Goal: Task Accomplishment & Management: Manage account settings

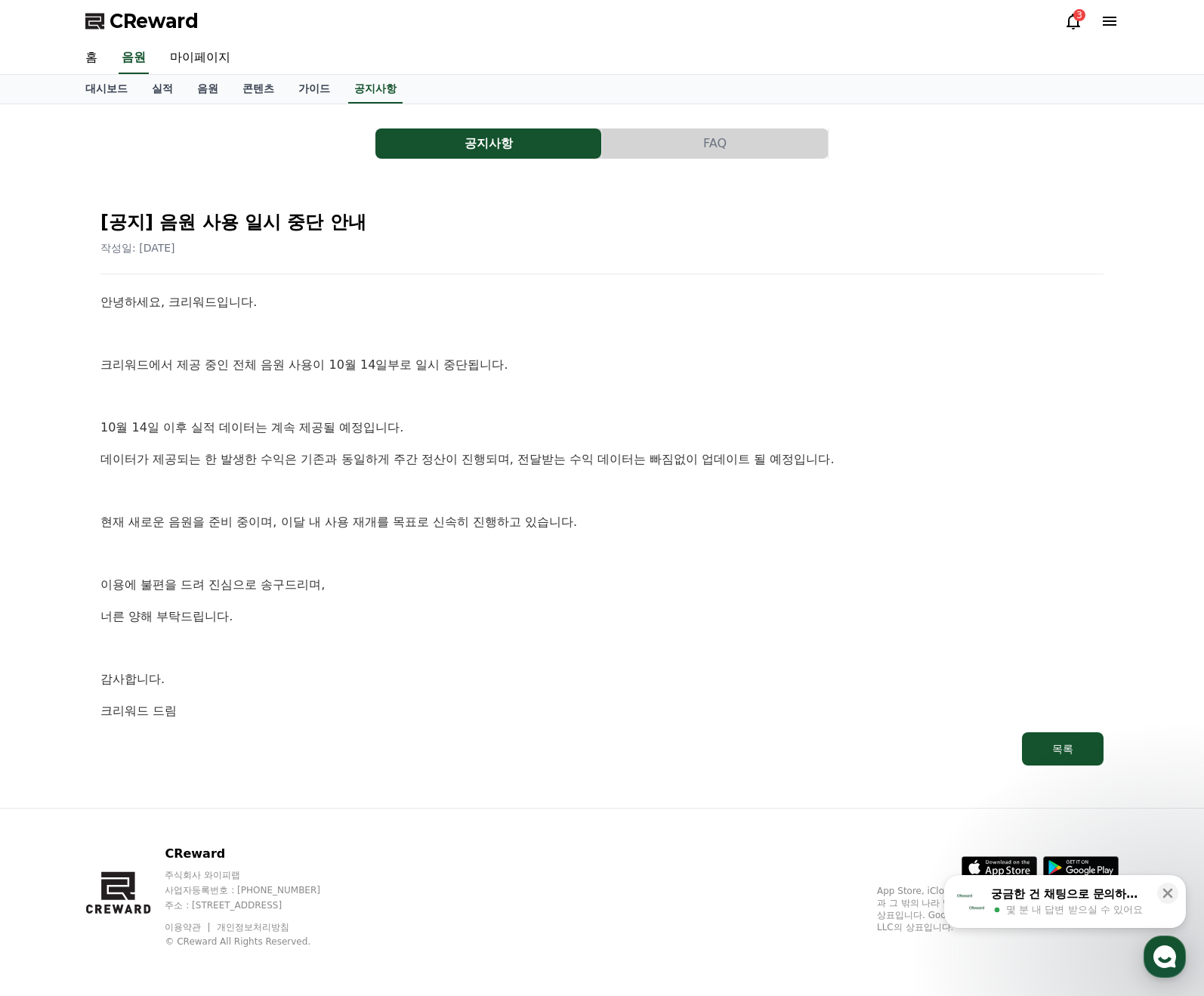
click at [1079, 20] on div "3" at bounding box center [1079, 15] width 12 height 12
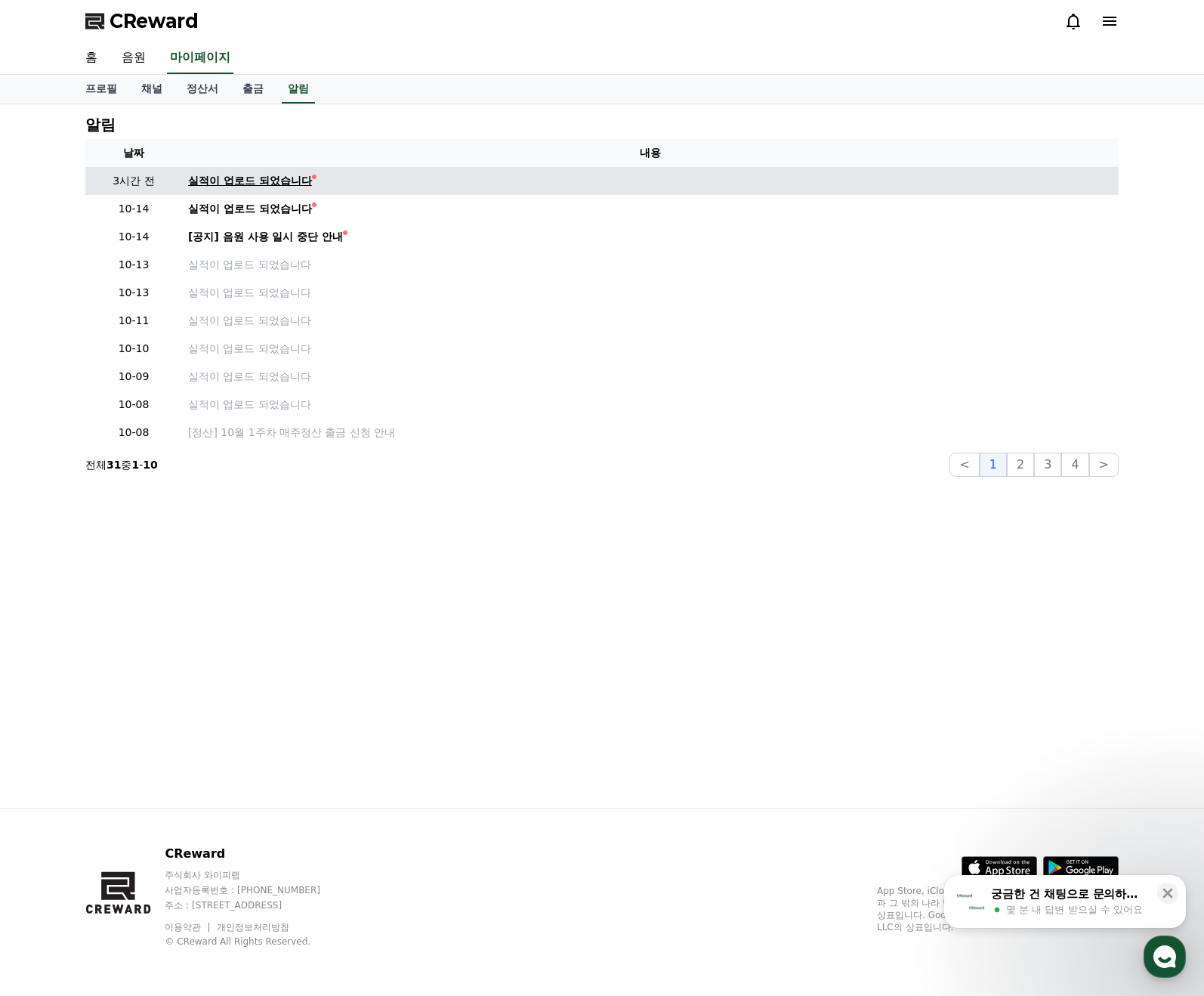
click at [224, 180] on div "실적이 업로드 되었습니다" at bounding box center [249, 180] width 124 height 16
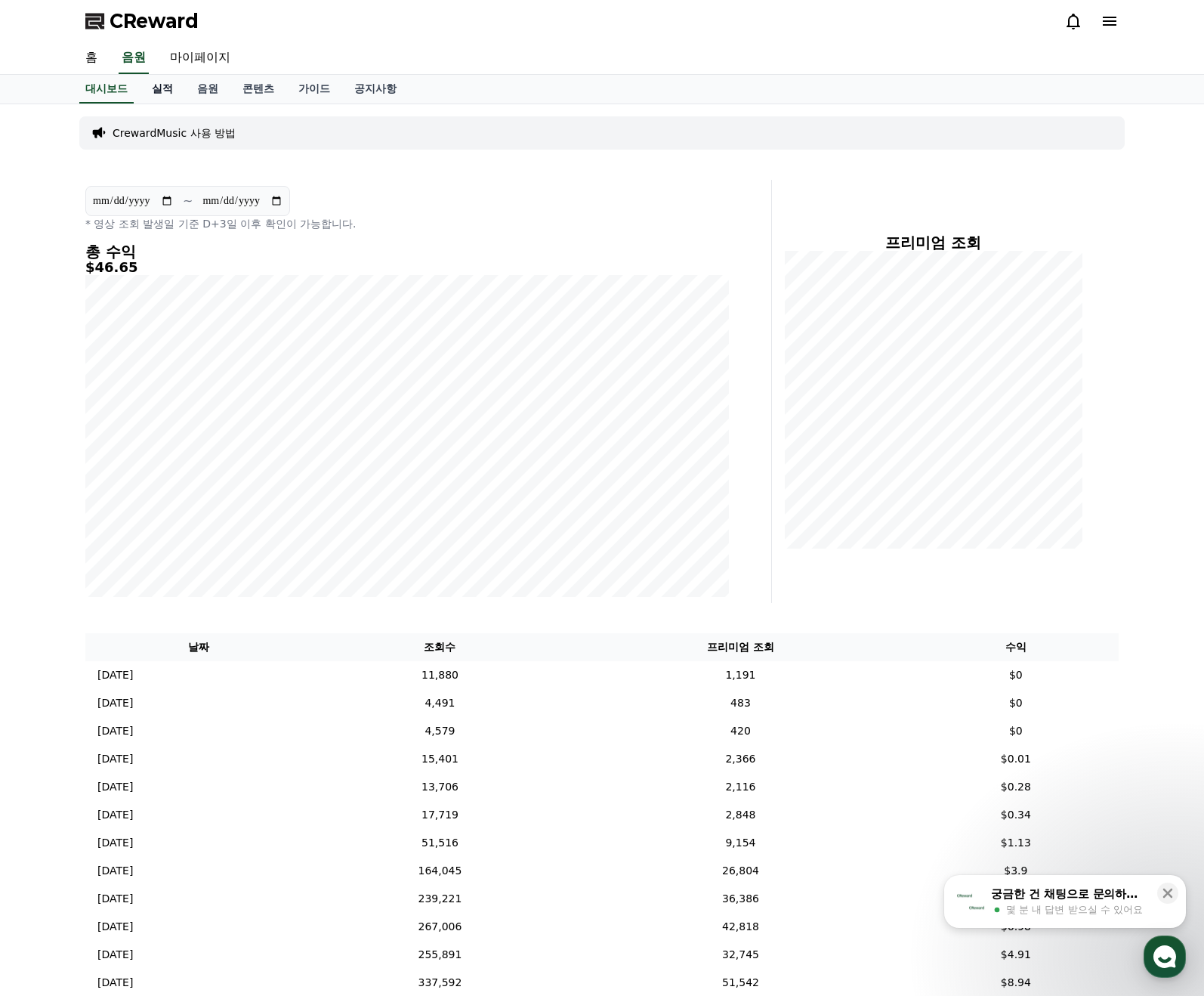
click at [158, 86] on link "실적" at bounding box center [163, 89] width 45 height 28
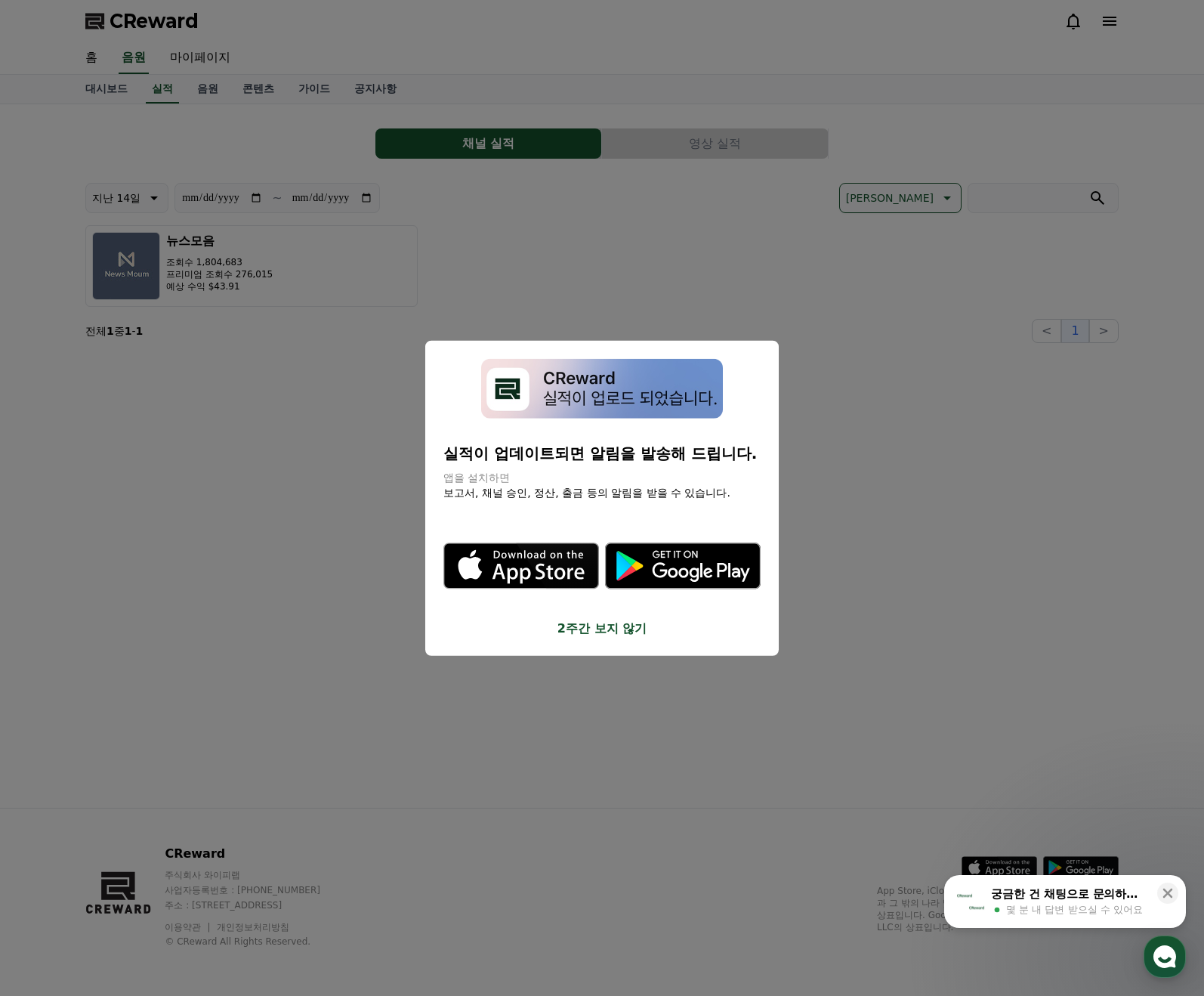
click at [194, 58] on button "close modal" at bounding box center [602, 498] width 1204 height 996
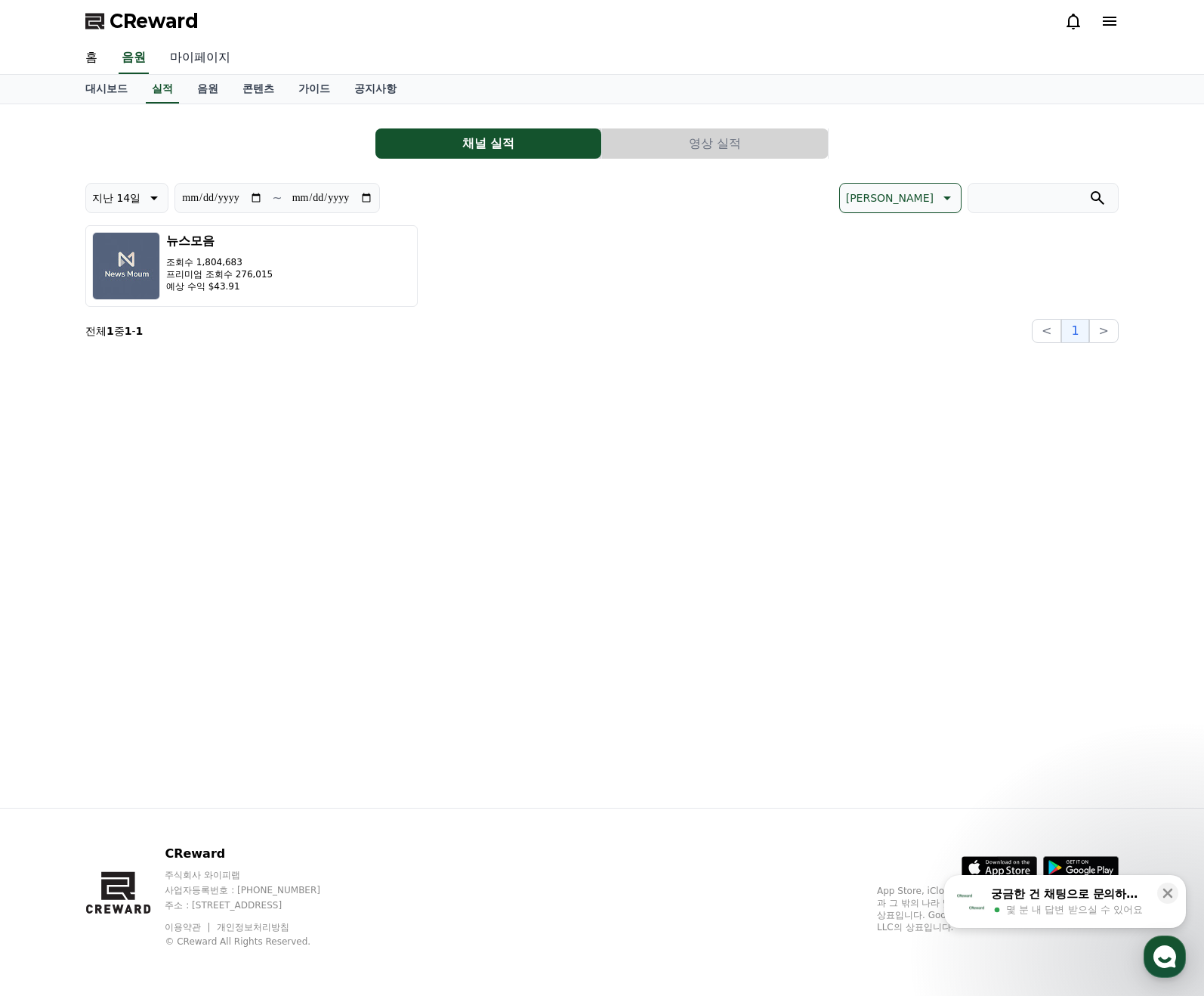
click at [198, 51] on link "마이페이지" at bounding box center [200, 59] width 85 height 32
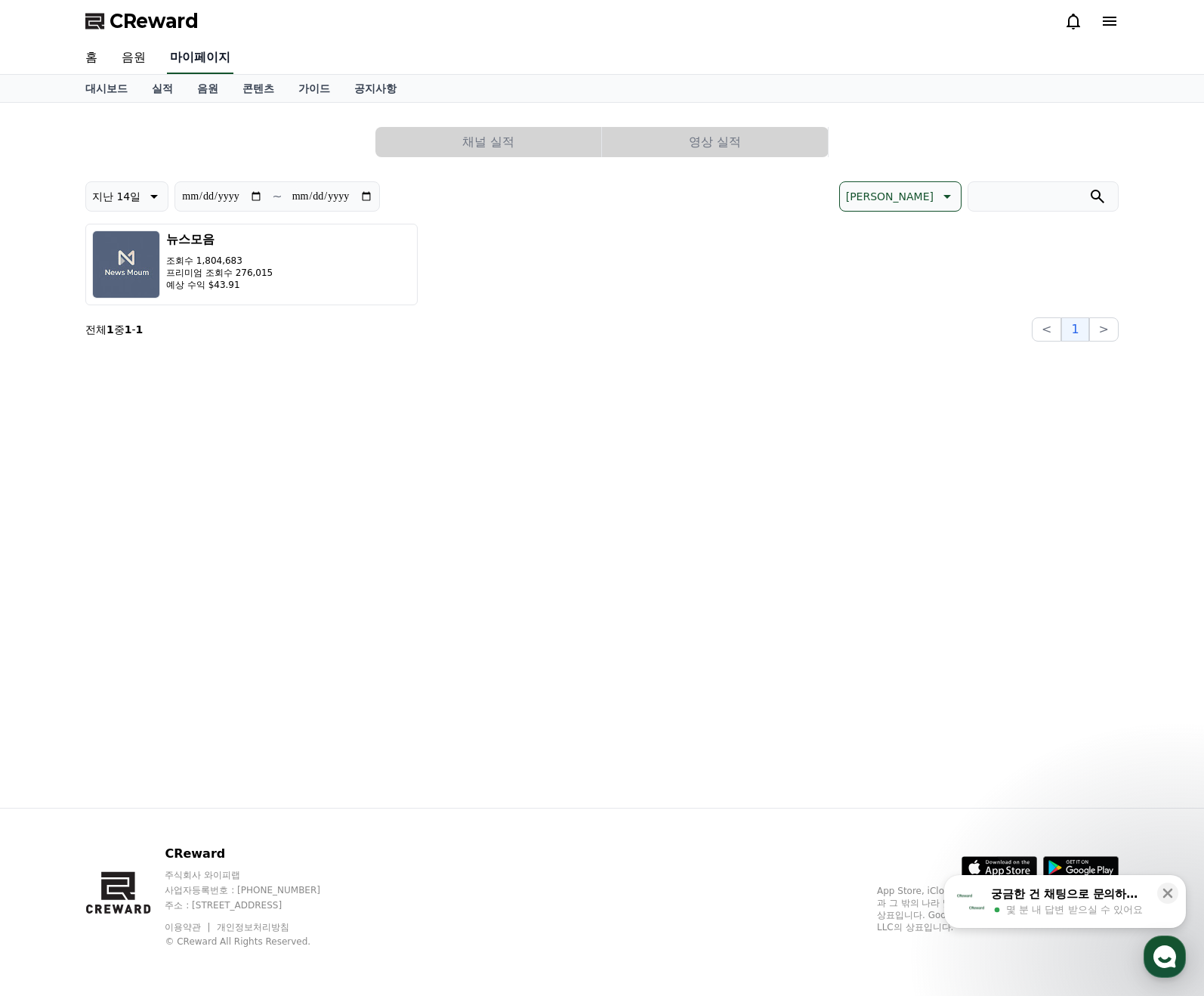
select select "**********"
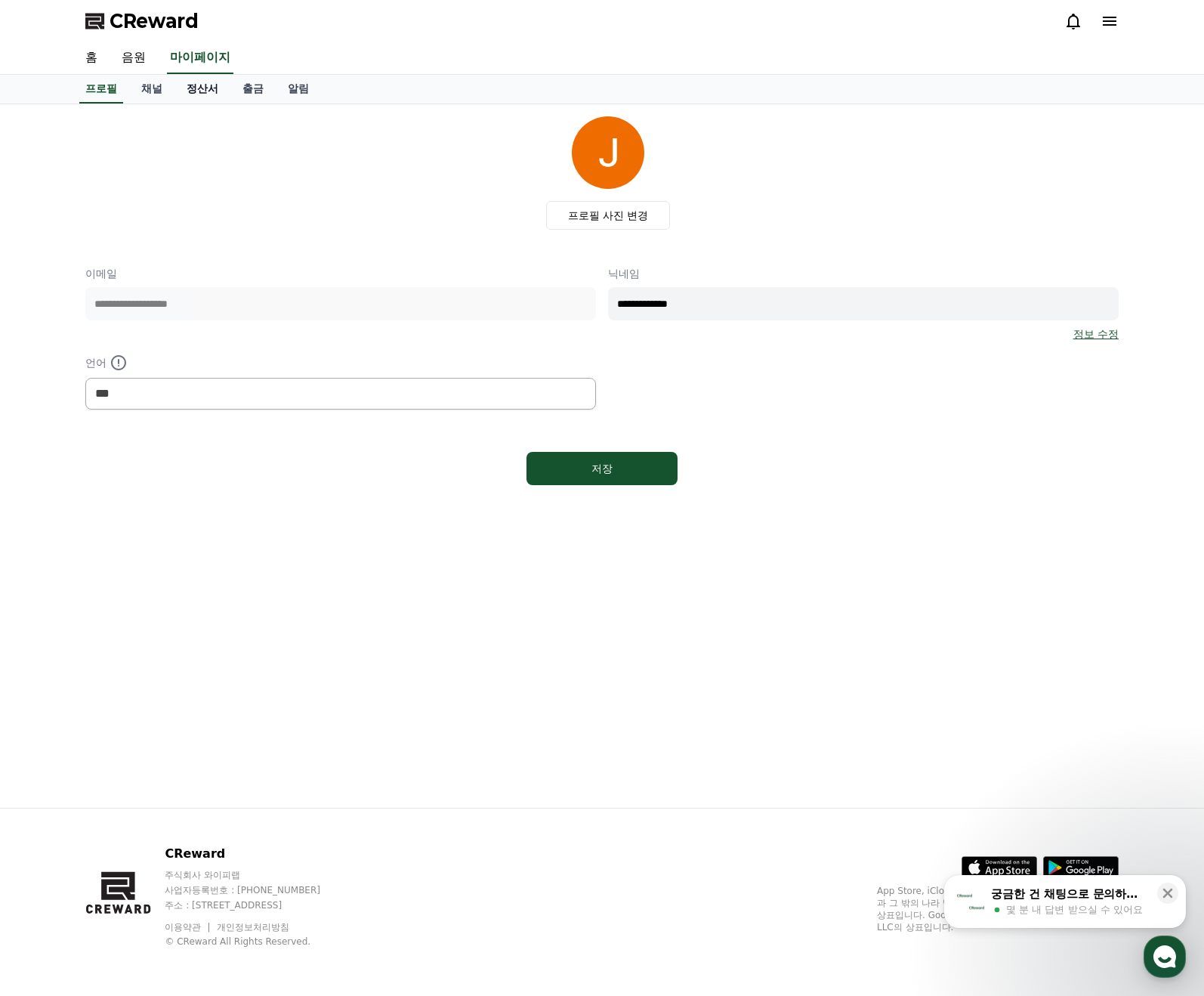
click at [196, 85] on link "정산서" at bounding box center [202, 89] width 56 height 28
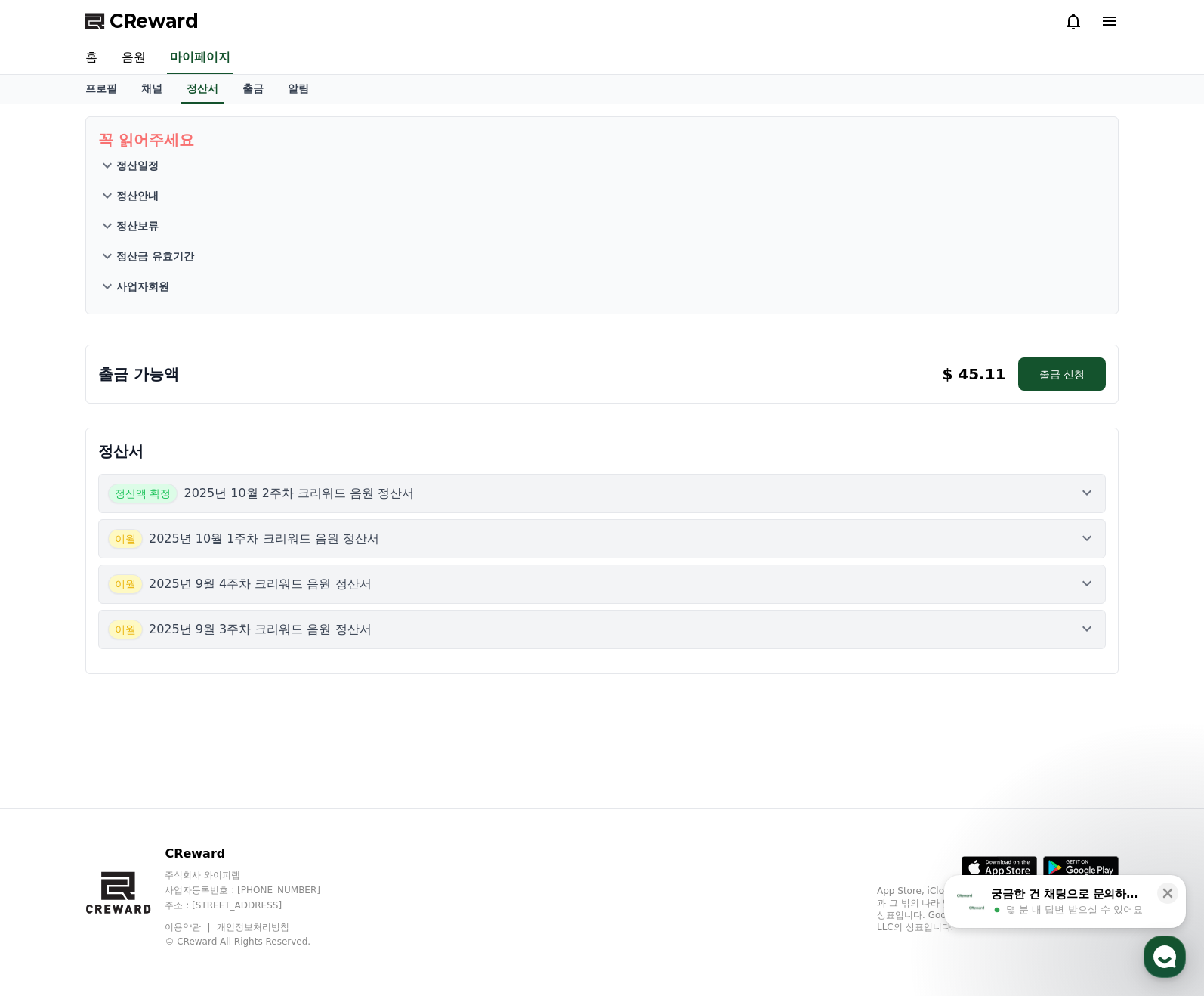
click at [408, 495] on div "정산액 확정 2025년 10월 2주차 크리워드 음원 정산서" at bounding box center [602, 493] width 989 height 20
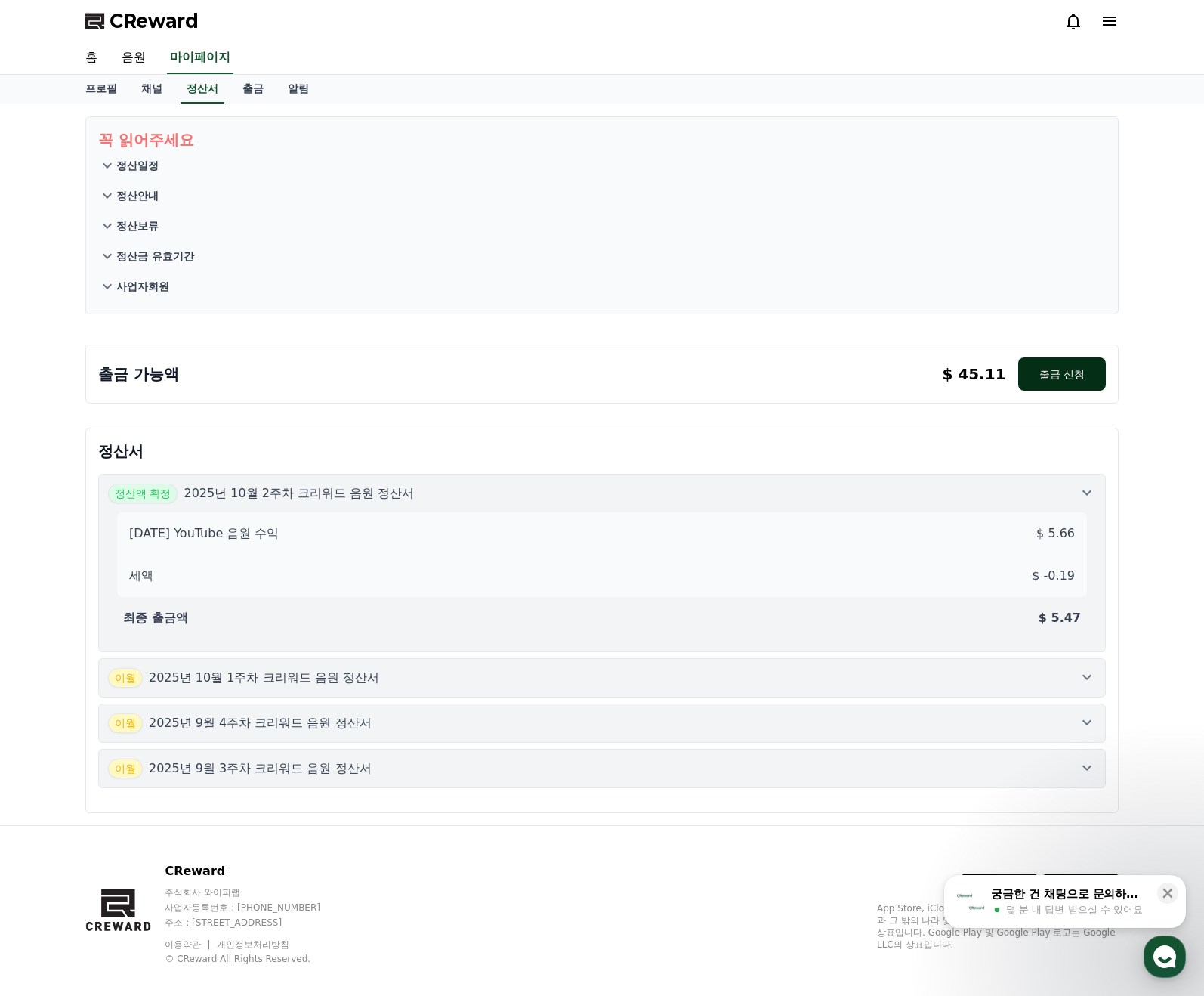
click at [1053, 379] on button "출금 신청" at bounding box center [1062, 373] width 88 height 33
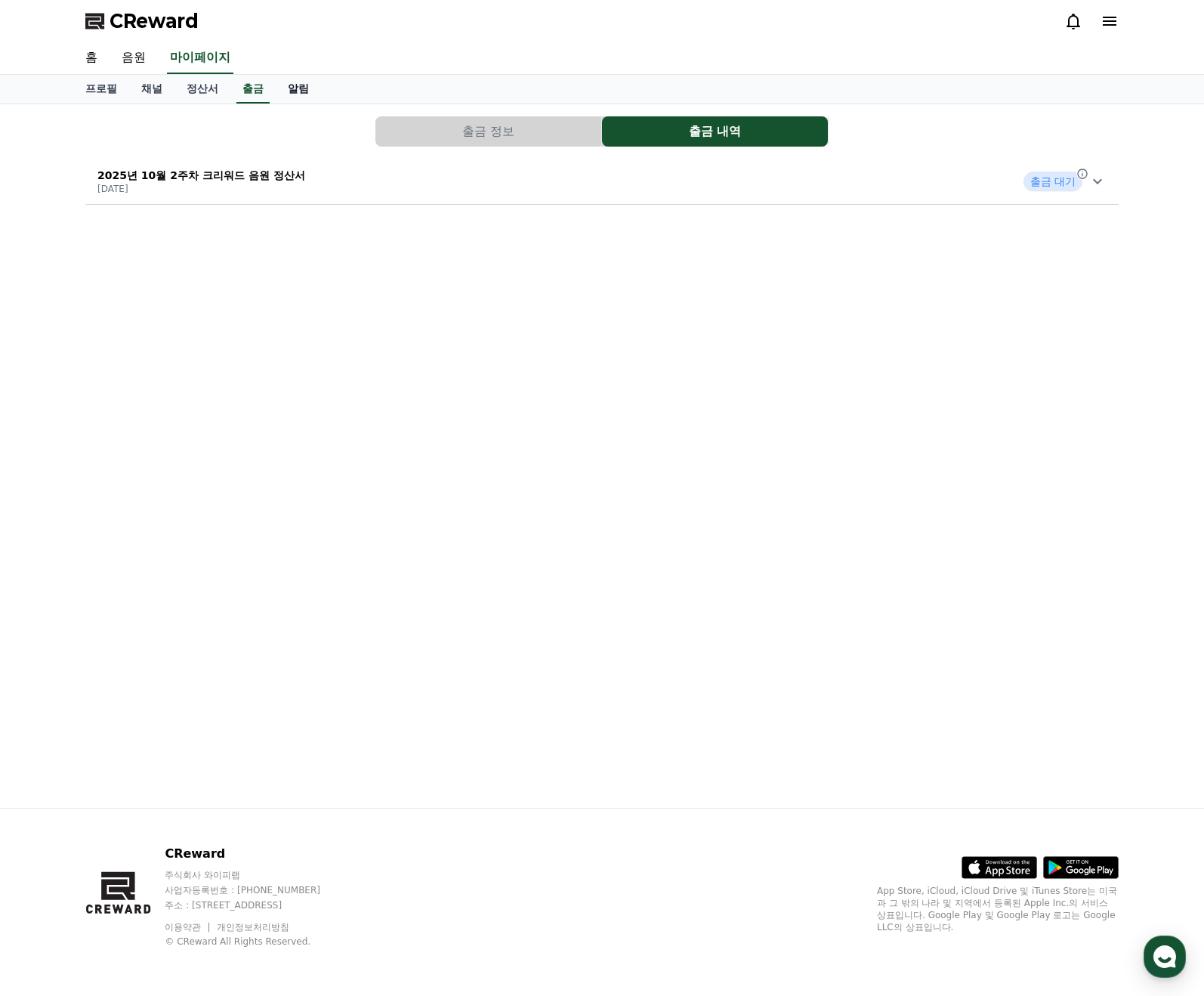
click at [284, 86] on link "알림" at bounding box center [299, 89] width 45 height 28
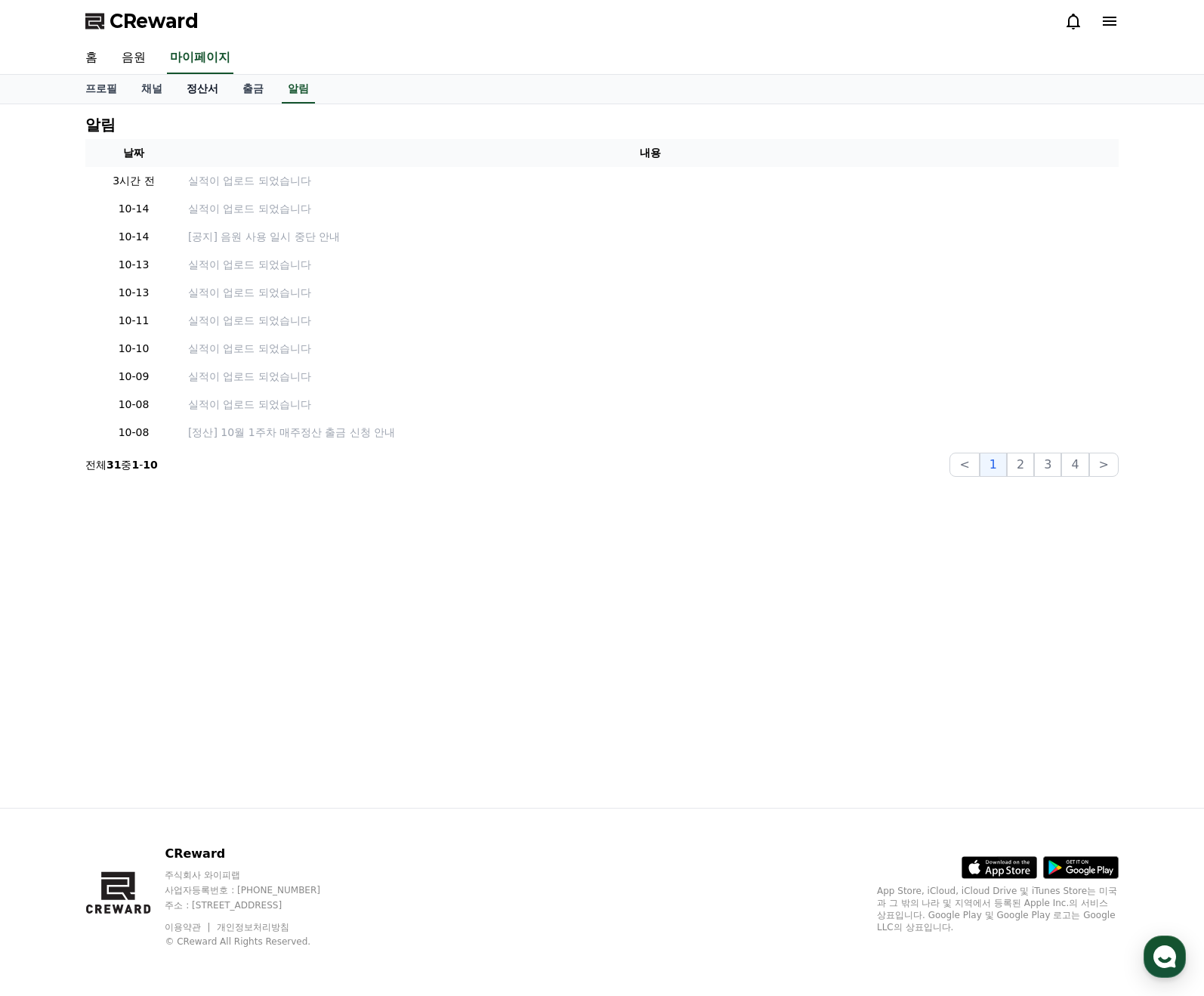
click at [203, 89] on link "정산서" at bounding box center [202, 89] width 56 height 28
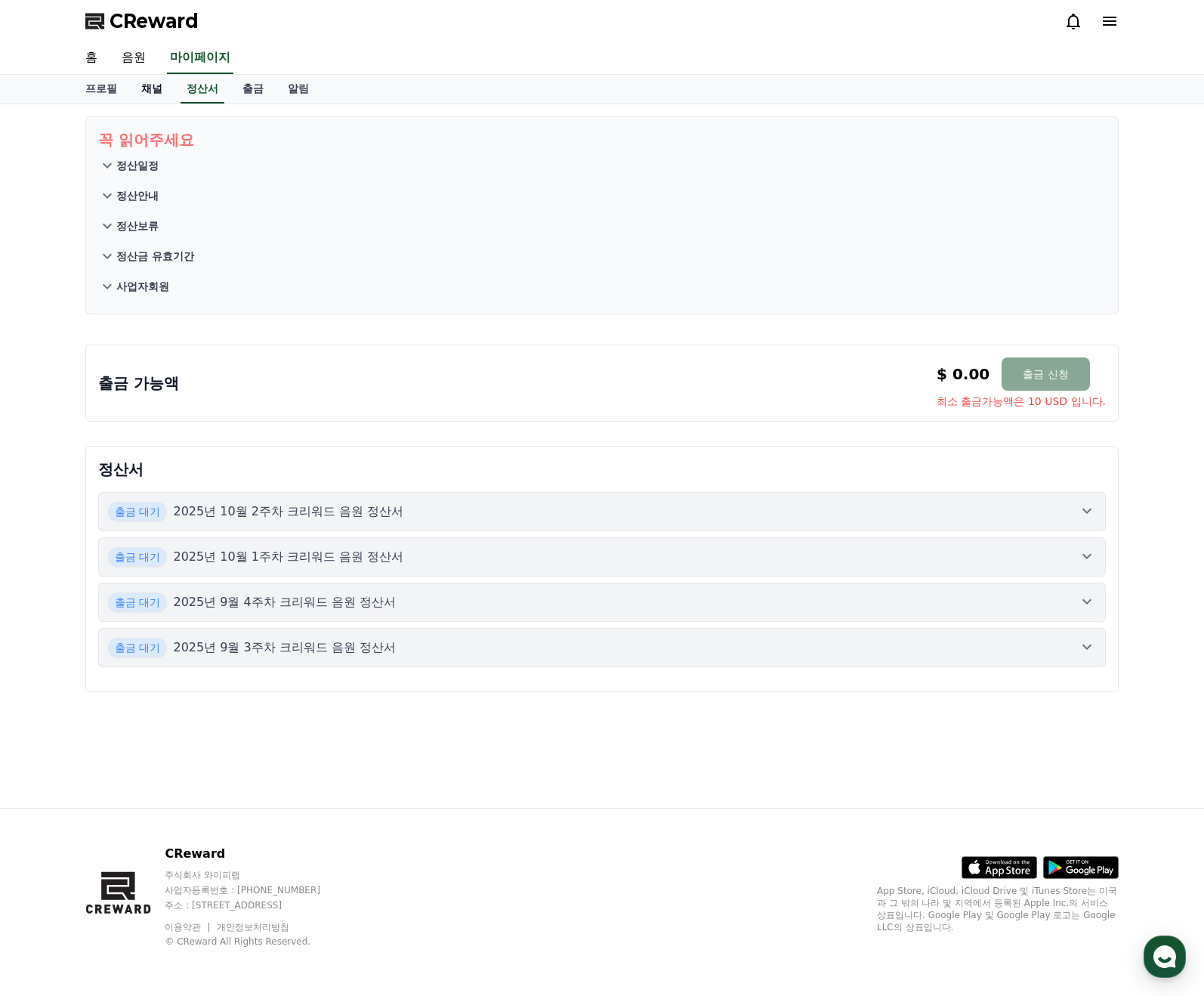
click at [141, 85] on link "채널" at bounding box center [152, 89] width 45 height 28
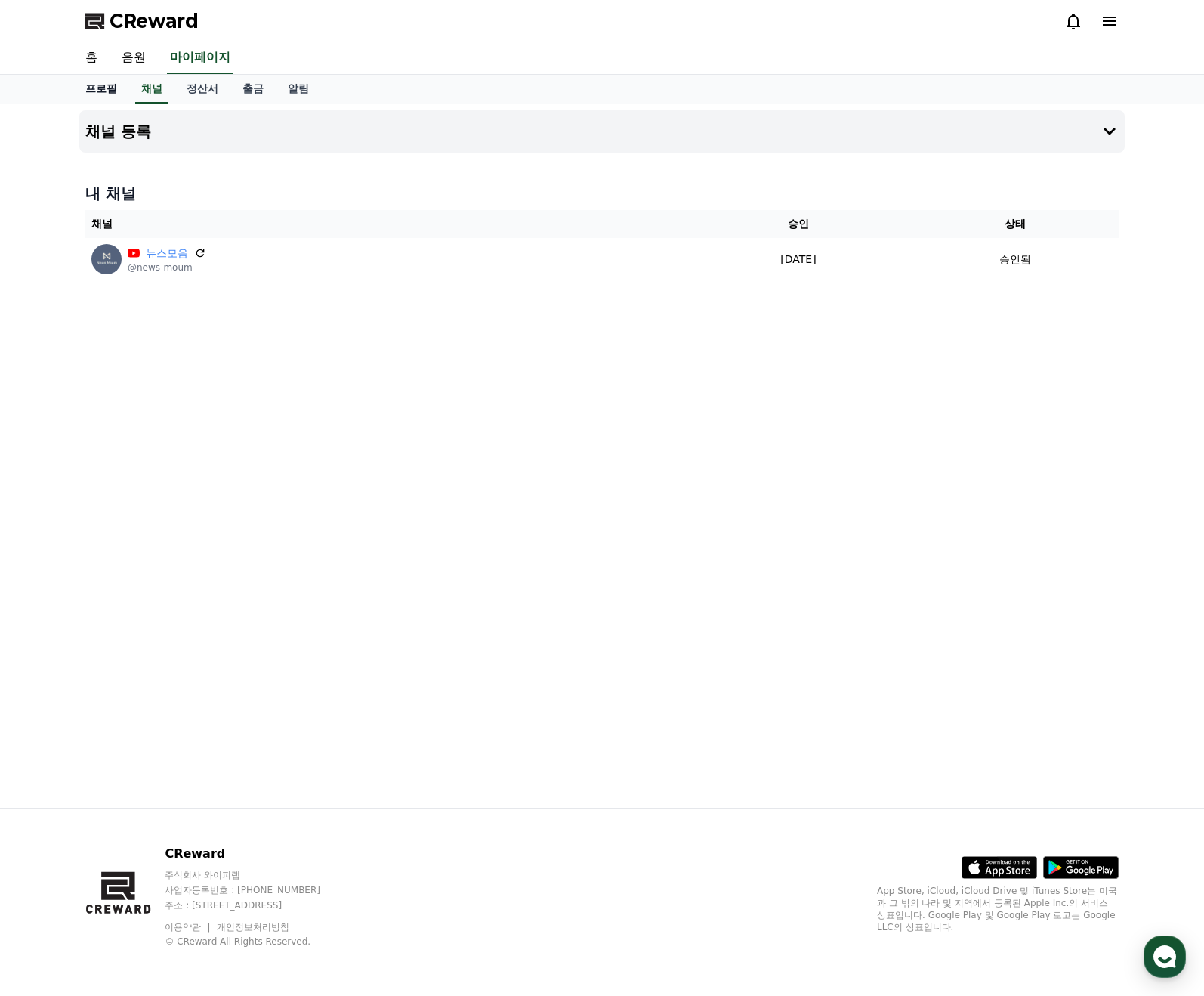
click at [100, 90] on link "프로필" at bounding box center [101, 89] width 56 height 28
select select "**********"
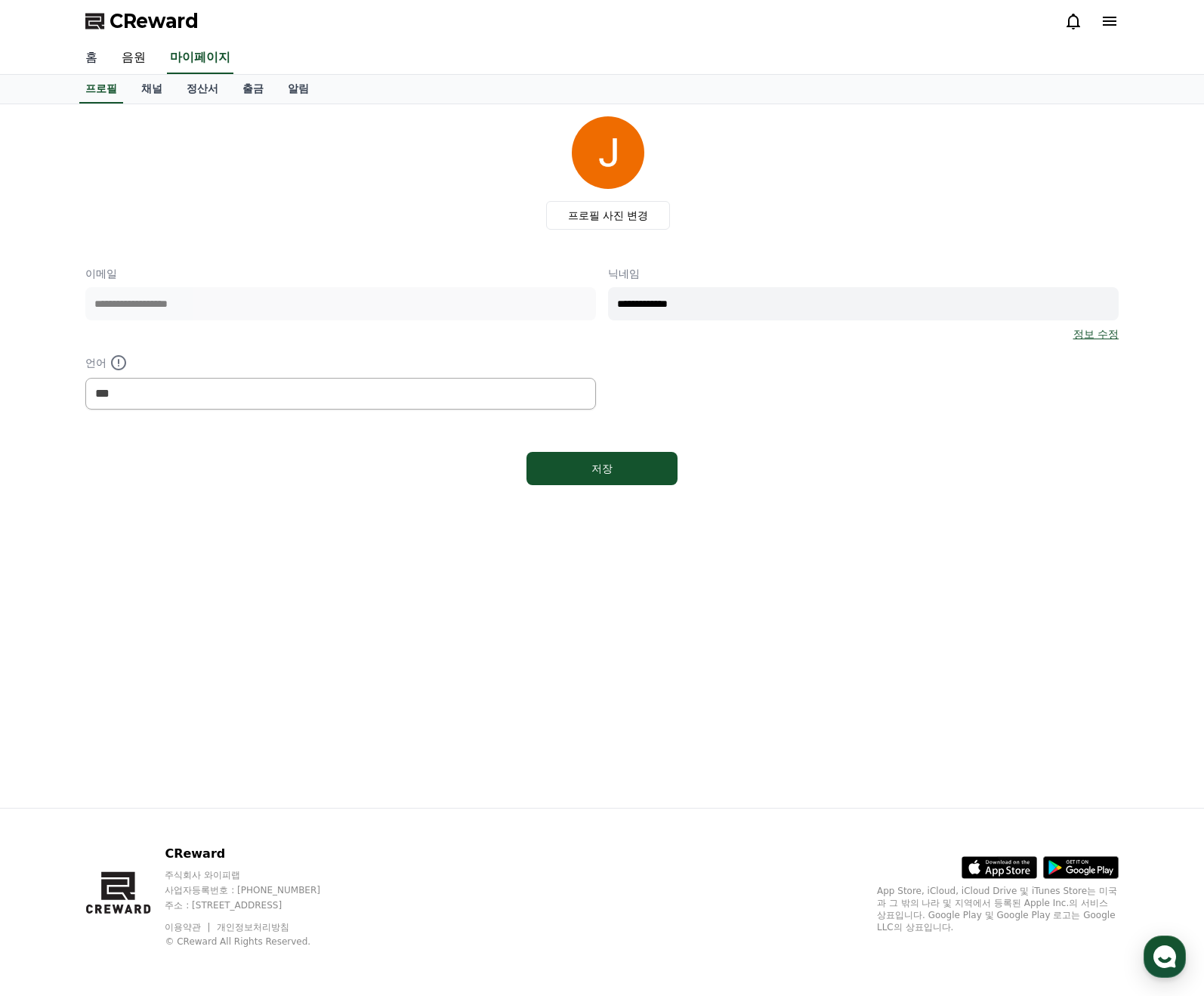
click at [85, 54] on link "홈" at bounding box center [92, 59] width 36 height 32
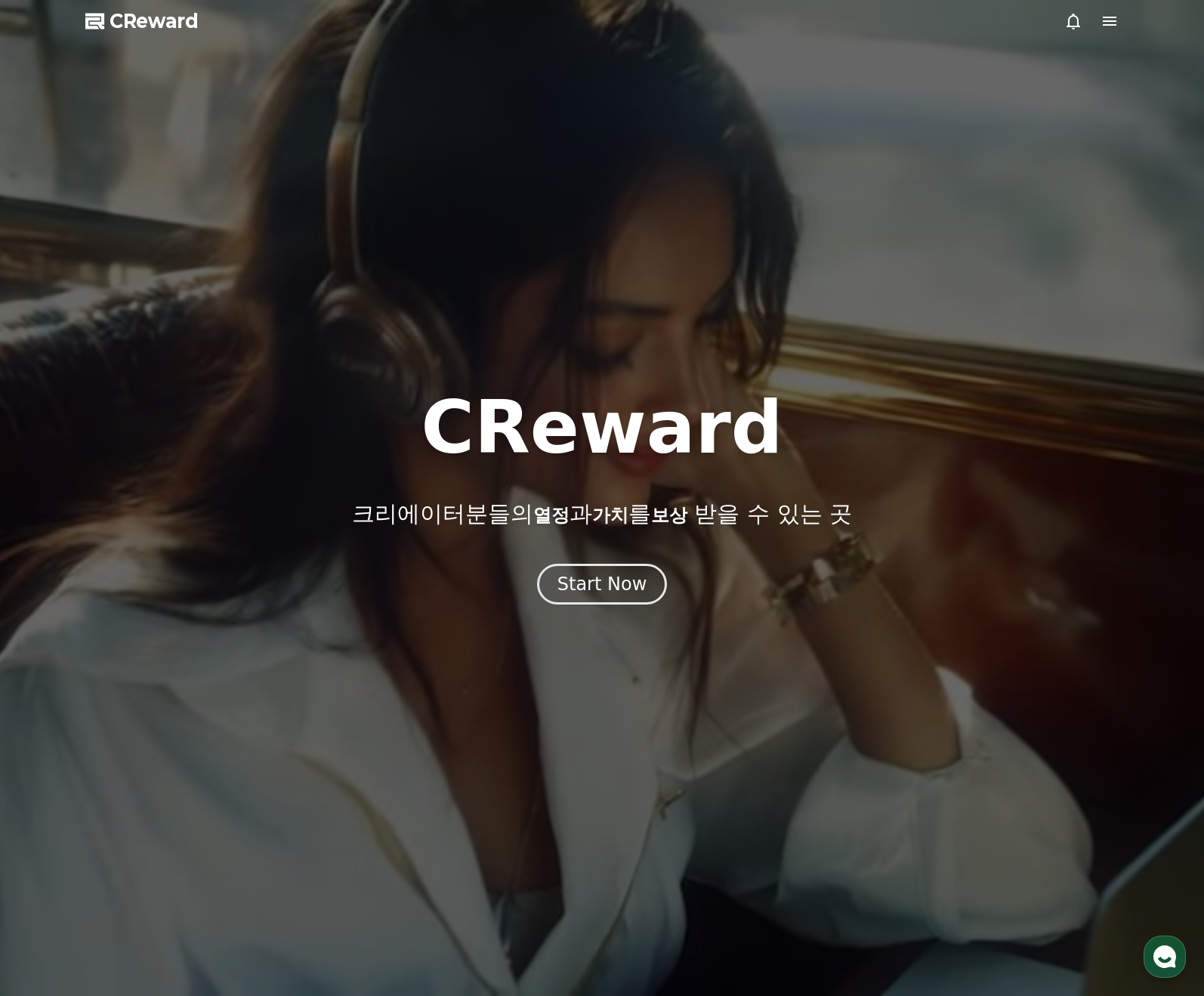
click at [146, 21] on span "CReward" at bounding box center [154, 22] width 89 height 25
